Goal: Task Accomplishment & Management: Complete application form

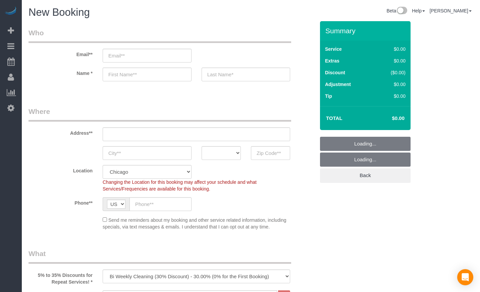
select select "512"
select select "object:1003"
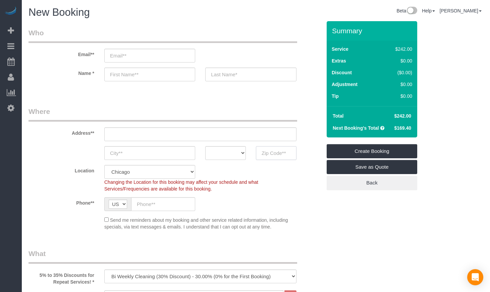
click at [271, 149] on input "text" at bounding box center [276, 153] width 41 height 14
paste input "60647"
type input "60647"
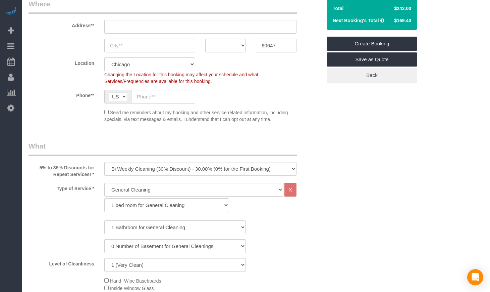
scroll to position [112, 0]
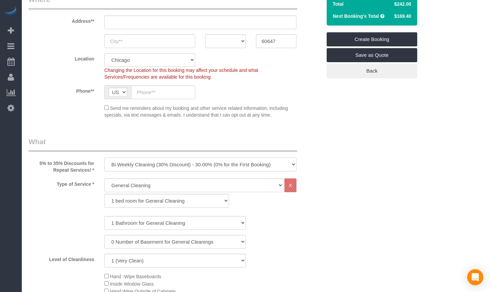
click at [262, 165] on select "One Time Cleaning Weekly Cleaning (35% Discount) - 35.00% (0% for the First Boo…" at bounding box center [200, 164] width 192 height 14
select select "object:1004"
click at [104, 157] on select "One Time Cleaning Weekly Cleaning (35% Discount) - 35.00% (0% for the First Boo…" at bounding box center [200, 164] width 192 height 14
click at [168, 185] on select "General Cleaning Deep Cleaning Move-in / Move-out Cleaning COUNTS Cleaning" at bounding box center [193, 185] width 179 height 14
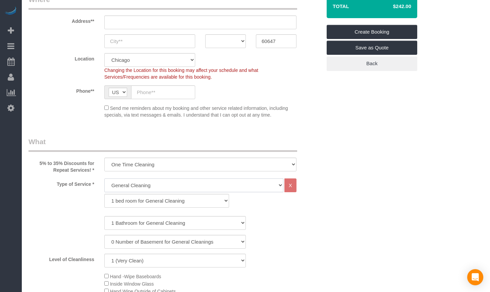
select select "513"
click at [104, 178] on select "General Cleaning Deep Cleaning Move-in / Move-out Cleaning COUNTS Cleaning" at bounding box center [193, 185] width 179 height 14
click at [179, 203] on select "1 bed room for Deep Cleaning 2 bed room for Deep Cleaning 3 bed room for Deep C…" at bounding box center [166, 201] width 125 height 14
select select "293"
click at [104, 194] on select "1 bed room for Deep Cleaning 2 bed room for Deep Cleaning 3 bed room for Deep C…" at bounding box center [166, 201] width 125 height 14
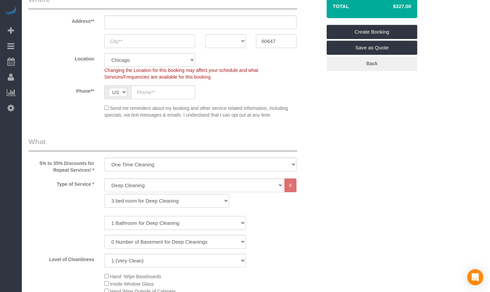
click at [146, 222] on select "1 Bathroom for Deep Cleaning 2 Bathroom for Deep Cleanings 3 Bathroom for Deep …" at bounding box center [175, 223] width 142 height 14
select select "2"
click at [104, 216] on select "1 Bathroom for Deep Cleaning 2 Bathroom for Deep Cleanings 3 Bathroom for Deep …" at bounding box center [175, 223] width 142 height 14
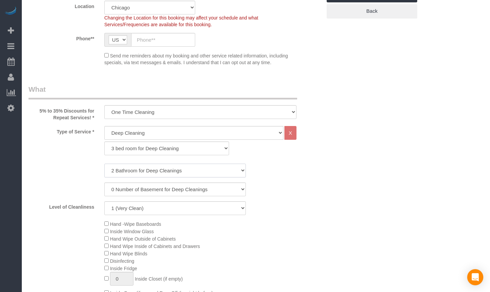
scroll to position [168, 0]
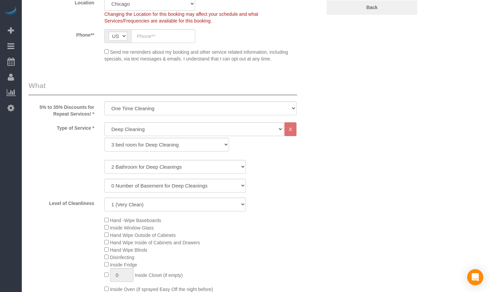
click at [259, 228] on div "Hand -Wipe Baseboards Inside Window Glass Hand Wipe Outside of Cabinets Hand Wi…" at bounding box center [212, 289] width 227 height 147
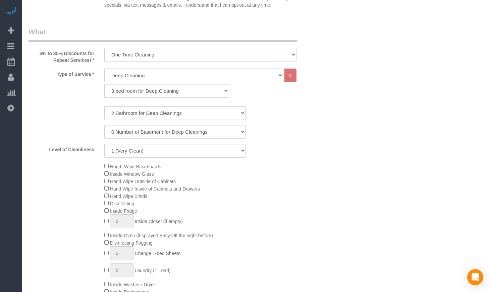
scroll to position [224, 0]
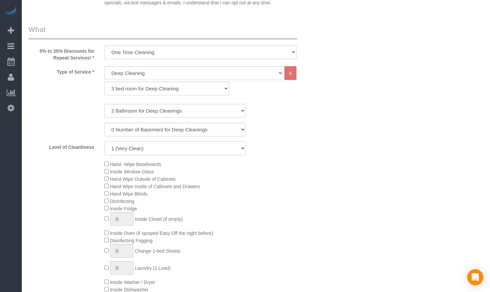
drag, startPoint x: 133, startPoint y: 146, endPoint x: 128, endPoint y: 150, distance: 6.2
click at [133, 146] on select "1 (Very Clean) 2 3 4 5 (Average Condition) 6 7 8 9 10 (Extremely Dirty)" at bounding box center [175, 148] width 142 height 14
click at [104, 141] on select "1 (Very Clean) 2 3 4 5 (Average Condition) 6 7 8 9 10 (Extremely Dirty)" at bounding box center [175, 148] width 142 height 14
click at [155, 147] on select "1 (Very Clean) 2 3 4 5 (Average Condition) 6 7 8 9 10 (Extremely Dirty)" at bounding box center [175, 148] width 142 height 14
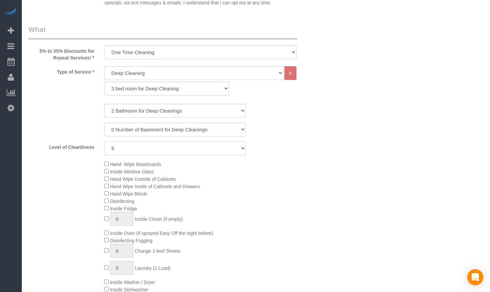
click at [191, 146] on select "1 (Very Clean) 2 3 4 5 (Average Condition) 6 7 8 9 10 (Extremely Dirty)" at bounding box center [175, 148] width 142 height 14
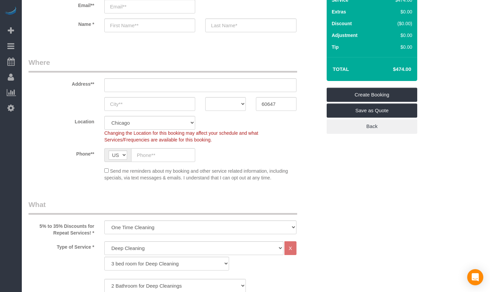
scroll to position [0, 0]
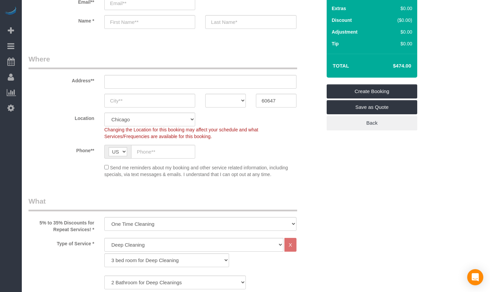
scroll to position [112, 0]
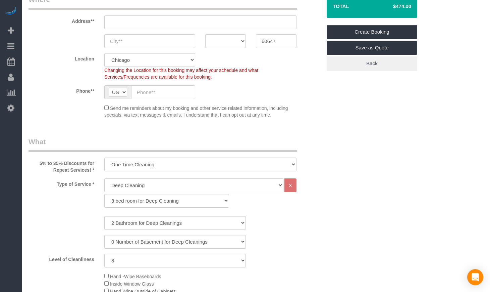
click at [144, 262] on select "1 (Very Clean) 2 3 4 5 (Average Condition) 6 7 8 9 10 (Extremely Dirty)" at bounding box center [175, 260] width 142 height 14
click at [104, 253] on select "1 (Very Clean) 2 3 4 5 (Average Condition) 6 7 8 9 10 (Extremely Dirty)" at bounding box center [175, 260] width 142 height 14
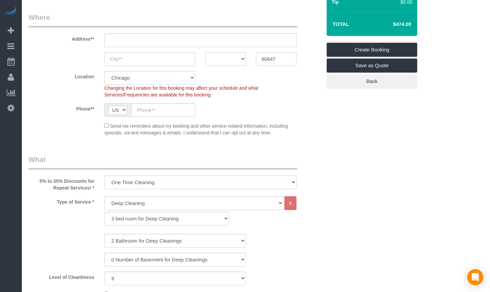
scroll to position [224, 0]
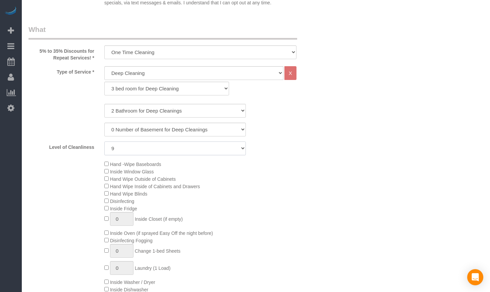
click at [130, 151] on select "1 (Very Clean) 2 3 4 5 (Average Condition) 6 7 8 9 10 (Extremely Dirty)" at bounding box center [175, 148] width 142 height 14
select select "8"
click at [104, 141] on select "1 (Very Clean) 2 3 4 5 (Average Condition) 6 7 8 9 10 (Extremely Dirty)" at bounding box center [175, 148] width 142 height 14
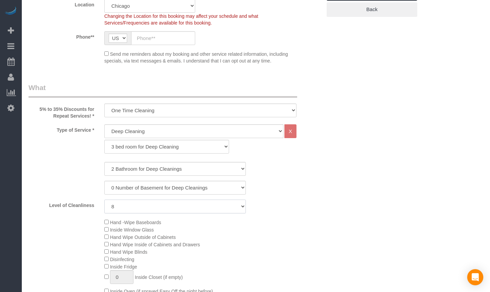
scroll to position [0, 0]
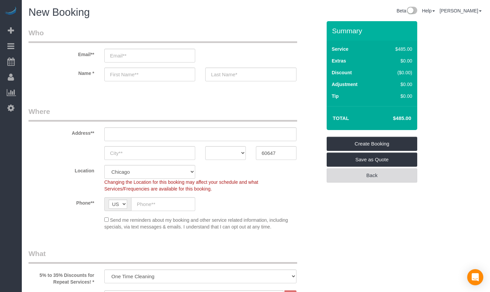
click at [368, 178] on link "Back" at bounding box center [372, 175] width 91 height 14
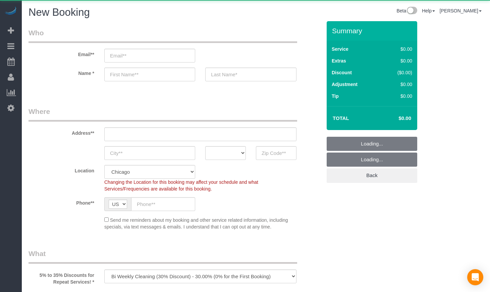
select select "object:2547"
select select "512"
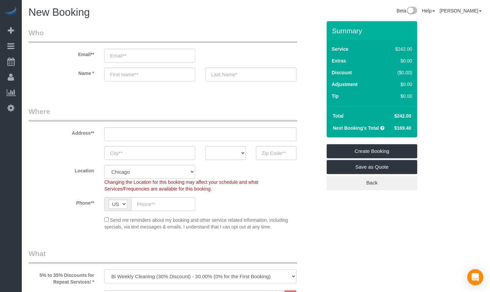
click at [207, 277] on select "One Time Cleaning Weekly Cleaning (35% Discount) - 35.00% (0% for the First Boo…" at bounding box center [200, 276] width 192 height 14
select select "object:2548"
click at [104, 269] on select "One Time Cleaning Weekly Cleaning (35% Discount) - 35.00% (0% for the First Boo…" at bounding box center [200, 276] width 192 height 14
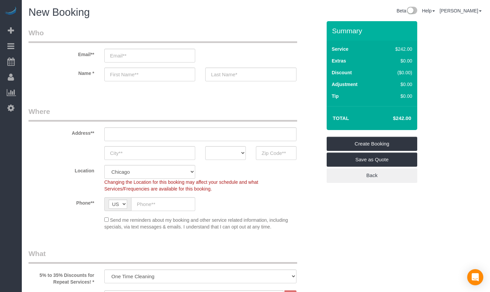
click at [272, 159] on fieldset "Where Address** AK AL AR AZ CA CO CT DC DE [GEOGRAPHIC_DATA] [GEOGRAPHIC_DATA] …" at bounding box center [175, 170] width 293 height 129
click at [275, 152] on input "text" at bounding box center [276, 153] width 41 height 14
paste input "60647"
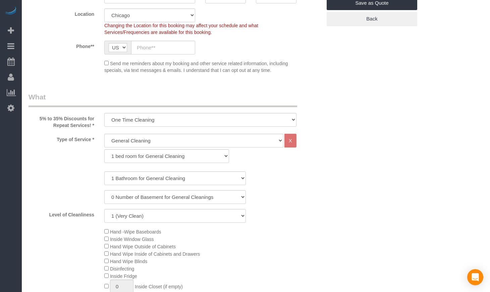
scroll to position [168, 0]
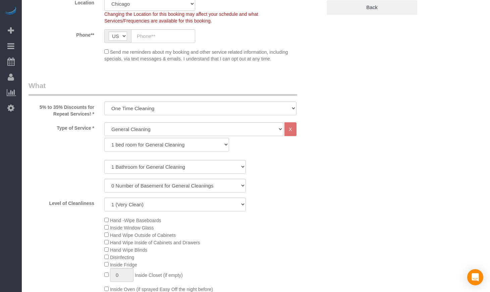
type input "60647"
click at [159, 139] on select "1 bed room for General Cleaning 2 bed room for General Cleaning 3 bed room for …" at bounding box center [166, 145] width 125 height 14
select select "288"
click at [104, 138] on select "1 bed room for General Cleaning 2 bed room for General Cleaning 3 bed room for …" at bounding box center [166, 145] width 125 height 14
click at [131, 165] on select "1 Bathroom for General Cleaning 2 Bathroom for General Cleanings 3 Bathroom for…" at bounding box center [175, 167] width 142 height 14
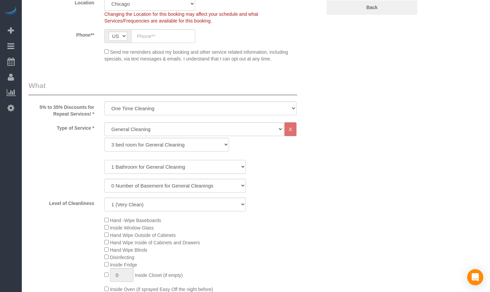
select select "2"
click at [104, 160] on select "1 Bathroom for General Cleaning 2 Bathroom for General Cleanings 3 Bathroom for…" at bounding box center [175, 167] width 142 height 14
click at [133, 208] on select "1 (Very Clean) 2 3 4 5 (Average Condition) 6 7 8 9 10 (Extremely Dirty)" at bounding box center [175, 204] width 142 height 14
select select "8"
click at [104, 197] on select "1 (Very Clean) 2 3 4 5 (Average Condition) 6 7 8 9 10 (Extremely Dirty)" at bounding box center [175, 204] width 142 height 14
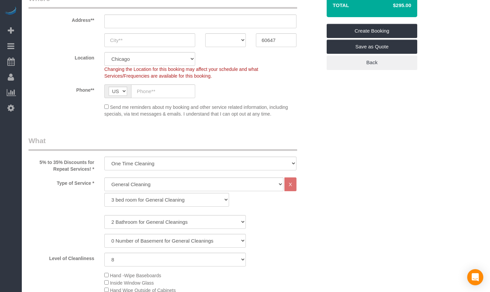
scroll to position [112, 0]
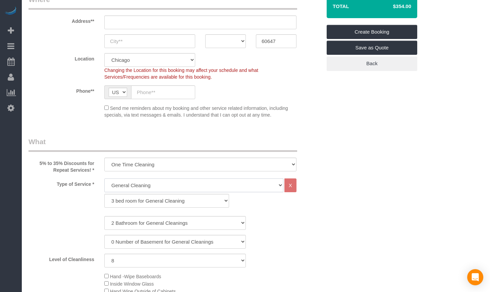
click at [159, 182] on select "General Cleaning Deep Cleaning Move-in / Move-out Cleaning COUNTS Cleaning" at bounding box center [193, 185] width 179 height 14
select select "513"
click at [104, 178] on select "General Cleaning Deep Cleaning Move-in / Move-out Cleaning COUNTS Cleaning" at bounding box center [193, 185] width 179 height 14
select select "291"
select select "8"
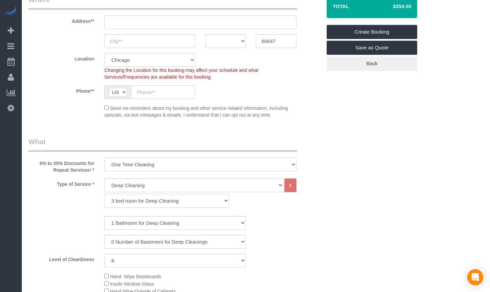
click at [136, 204] on select "1 bed room for Deep Cleaning 2 bed room for Deep Cleaning 3 bed room for Deep C…" at bounding box center [166, 201] width 125 height 14
select select "293"
click at [104, 194] on select "1 bed room for Deep Cleaning 2 bed room for Deep Cleaning 3 bed room for Deep C…" at bounding box center [166, 201] width 125 height 14
select select "8"
click at [131, 220] on select "1 Bathroom for Deep Cleaning 2 Bathroom for Deep Cleanings 3 Bathroom for Deep …" at bounding box center [175, 223] width 142 height 14
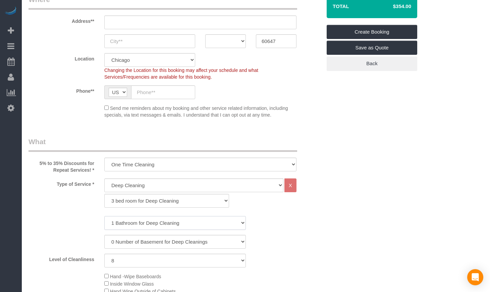
select select "2"
click at [104, 216] on select "1 Bathroom for Deep Cleaning 2 Bathroom for Deep Cleanings 3 Bathroom for Deep …" at bounding box center [175, 223] width 142 height 14
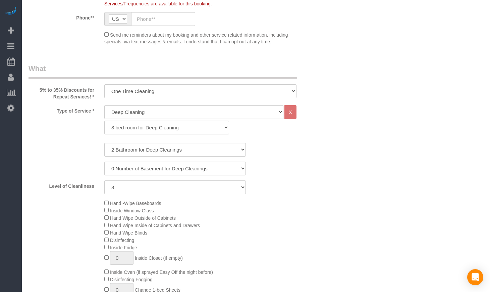
scroll to position [224, 0]
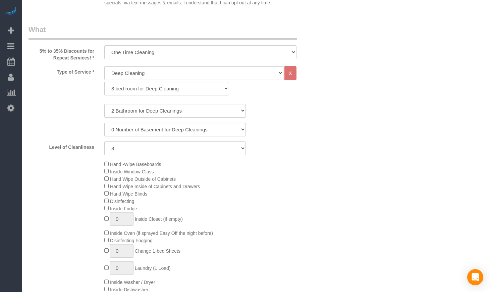
click at [255, 165] on div "Hand -Wipe Baseboards Inside Window Glass Hand Wipe Outside of Cabinets Hand Wi…" at bounding box center [212, 233] width 227 height 147
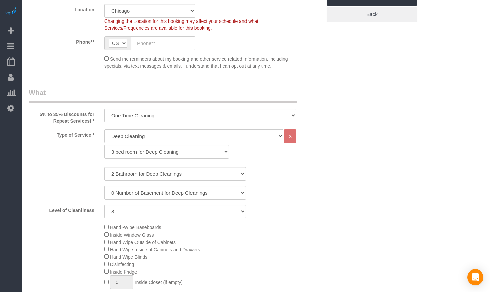
scroll to position [168, 0]
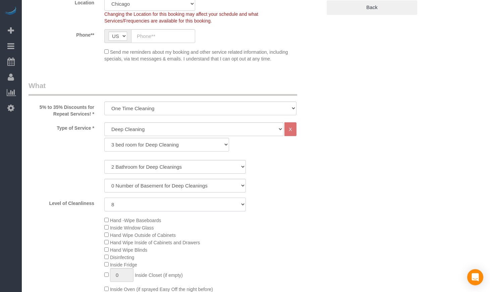
click at [131, 203] on select "1 (Very Clean) 2 3 4 5 (Average Condition) 6 7 8 9 10 (Extremely Dirty)" at bounding box center [175, 204] width 142 height 14
select select "9"
click at [104, 197] on select "1 (Very Clean) 2 3 4 5 (Average Condition) 6 7 8 9 10 (Extremely Dirty)" at bounding box center [175, 204] width 142 height 14
drag, startPoint x: 176, startPoint y: 203, endPoint x: 164, endPoint y: 209, distance: 14.0
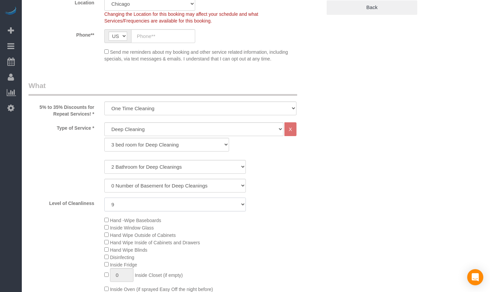
click at [176, 203] on select "1 (Very Clean) 2 3 4 5 (Average Condition) 6 7 8 9 10 (Extremely Dirty)" at bounding box center [175, 204] width 142 height 14
click at [104, 197] on select "1 (Very Clean) 2 3 4 5 (Average Condition) 6 7 8 9 10 (Extremely Dirty)" at bounding box center [175, 204] width 142 height 14
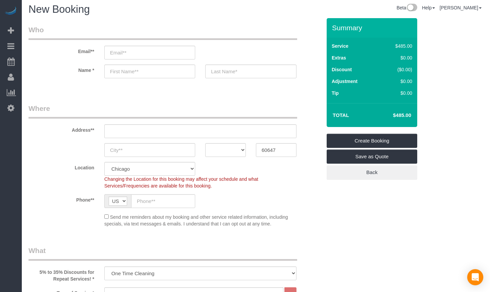
scroll to position [0, 0]
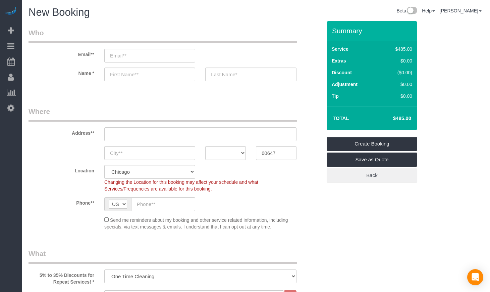
drag, startPoint x: 413, startPoint y: 115, endPoint x: 385, endPoint y: 116, distance: 28.5
click at [385, 116] on div "Total $485.00" at bounding box center [372, 118] width 91 height 24
